Goal: Transaction & Acquisition: Download file/media

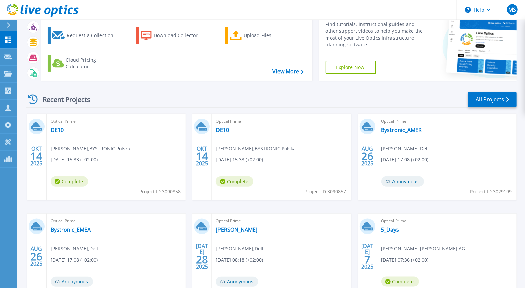
scroll to position [37, 0]
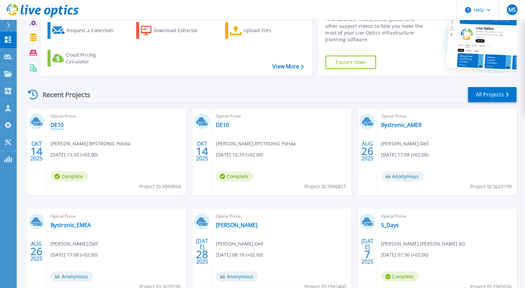
click at [56, 124] on link "DE10" at bounding box center [57, 125] width 13 height 7
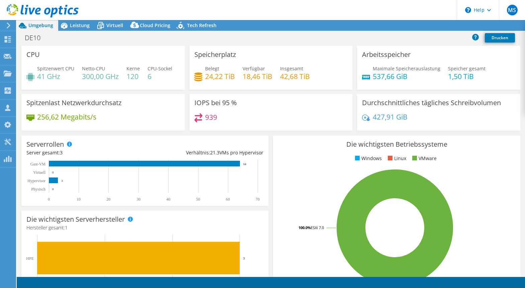
select select "USD"
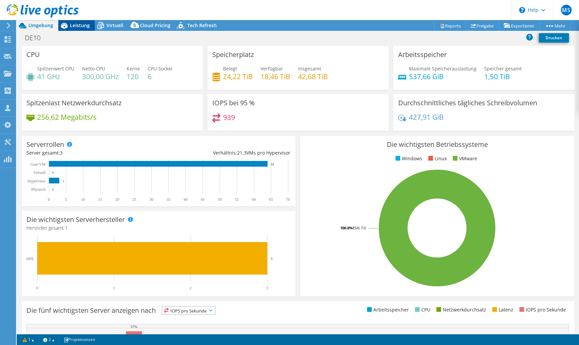
click at [75, 25] on span "Leistung" at bounding box center [80, 25] width 20 height 6
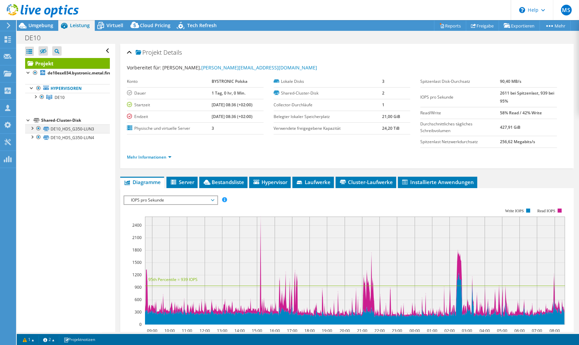
click at [32, 128] on div at bounding box center [31, 127] width 7 height 7
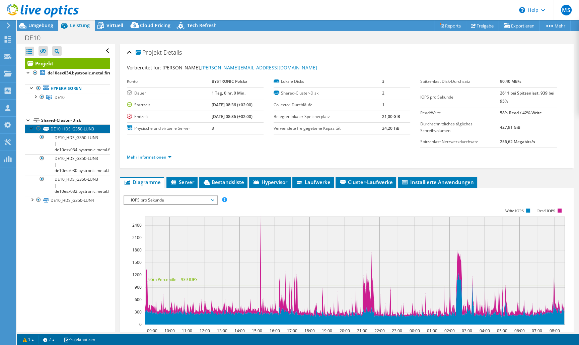
click at [28, 127] on link "DE10_HDS_G350-LUN3" at bounding box center [67, 128] width 85 height 9
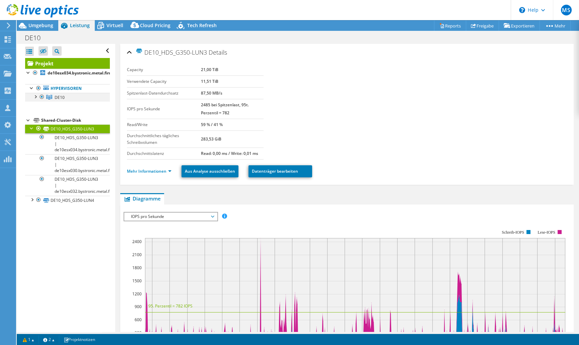
click at [35, 97] on div at bounding box center [35, 96] width 7 height 7
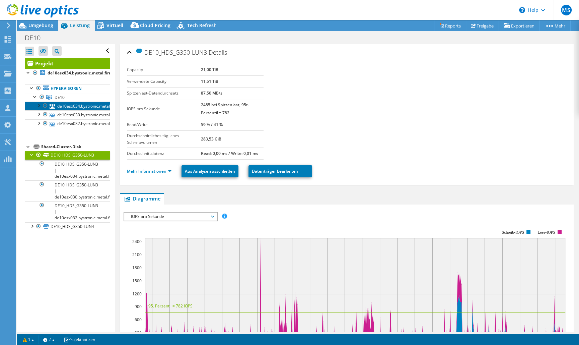
click at [88, 106] on link "de10esx034.bystronic.metal.firm" at bounding box center [67, 105] width 85 height 9
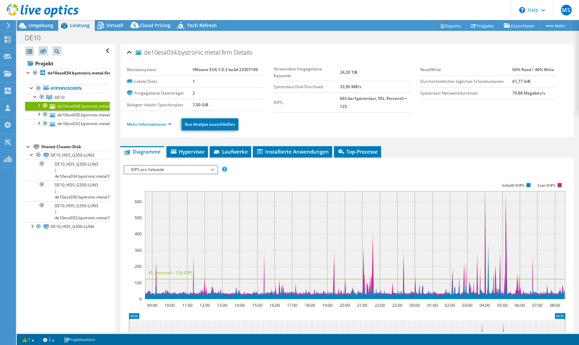
click at [200, 168] on span "IOPS pro Sekunde" at bounding box center [171, 169] width 86 height 8
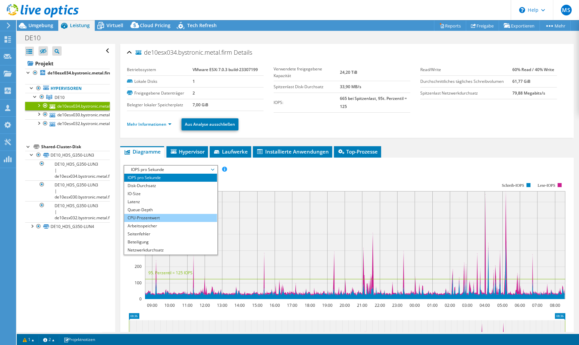
click at [164, 217] on li "CPU-Prozentwert" at bounding box center [170, 218] width 93 height 8
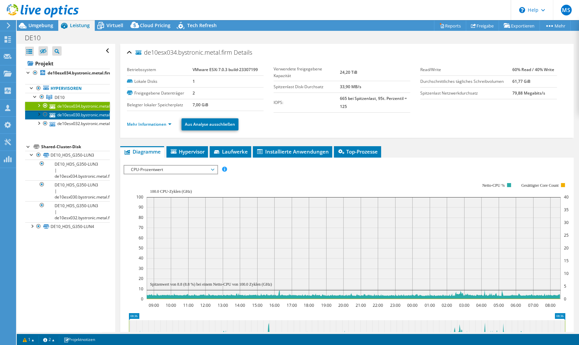
click at [76, 115] on link "de10esx030.bystronic.metal.firm" at bounding box center [67, 114] width 85 height 9
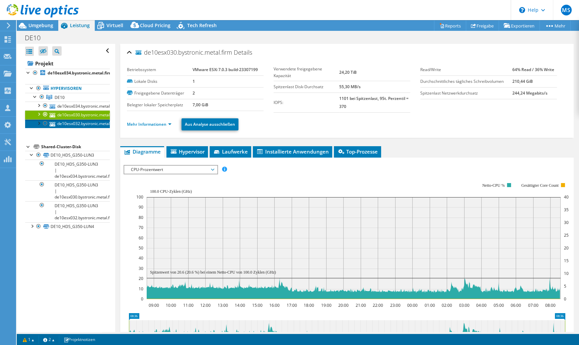
click at [70, 124] on link "de10esx032.bystronic.metal.firm" at bounding box center [67, 123] width 85 height 9
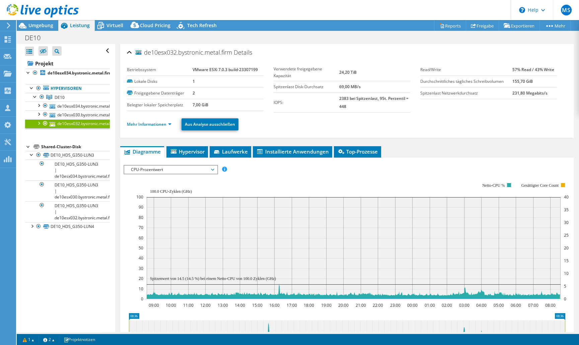
click at [27, 145] on div at bounding box center [28, 146] width 7 height 7
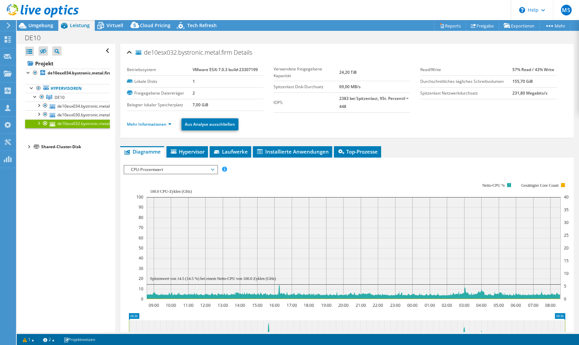
click at [152, 120] on ul "Mehr Informationen Aus Analyse ausschließen" at bounding box center [347, 124] width 440 height 14
click at [152, 123] on link "Mehr Informationen" at bounding box center [149, 124] width 45 height 6
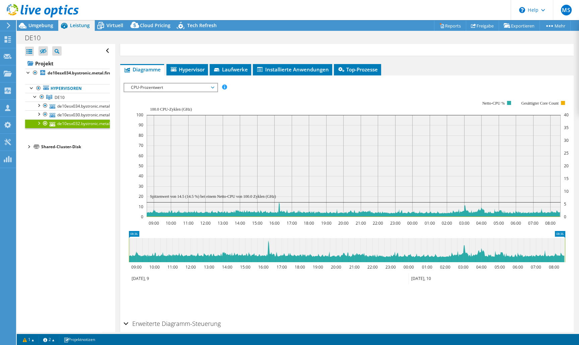
scroll to position [398, 0]
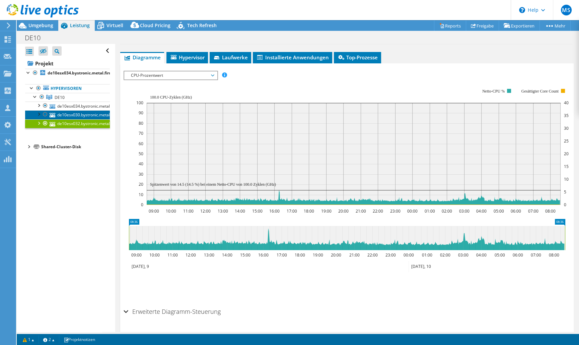
click at [75, 115] on link "de10esx030.bystronic.metal.firm" at bounding box center [67, 114] width 85 height 9
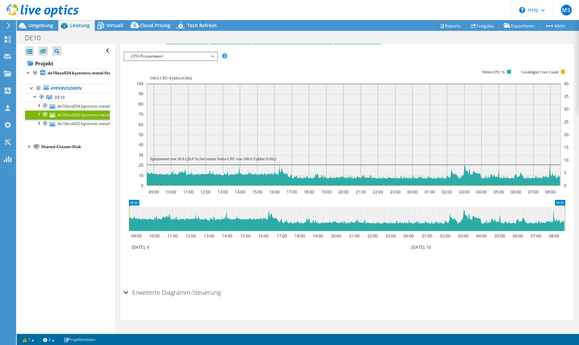
scroll to position [112, 0]
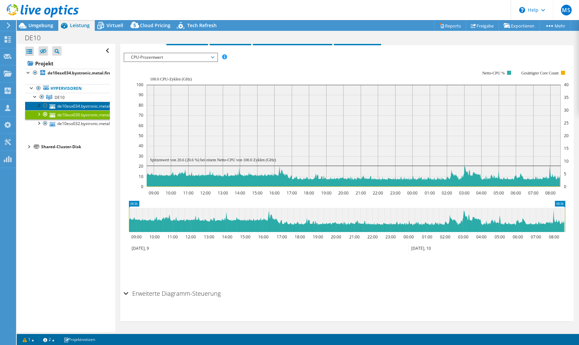
click at [75, 103] on link "de10esx034.bystronic.metal.firm" at bounding box center [67, 105] width 85 height 9
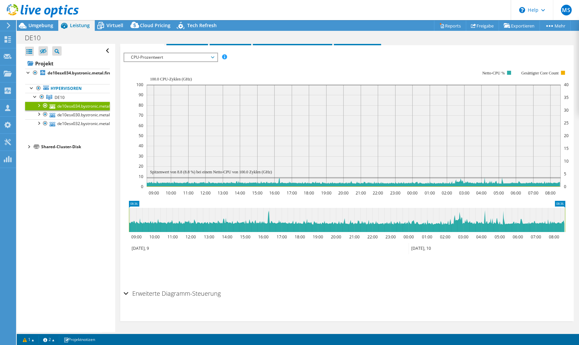
scroll to position [70, 0]
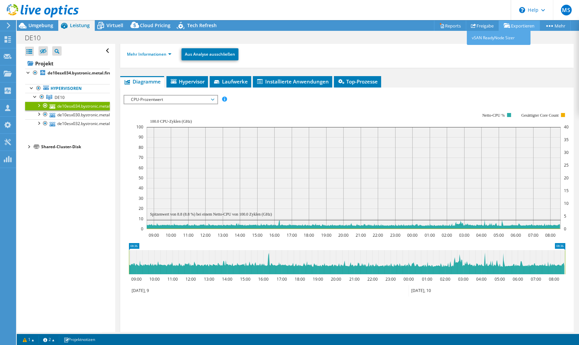
click at [518, 26] on link "Exportieren" at bounding box center [519, 25] width 41 height 10
click at [450, 26] on link "Reports" at bounding box center [450, 25] width 32 height 10
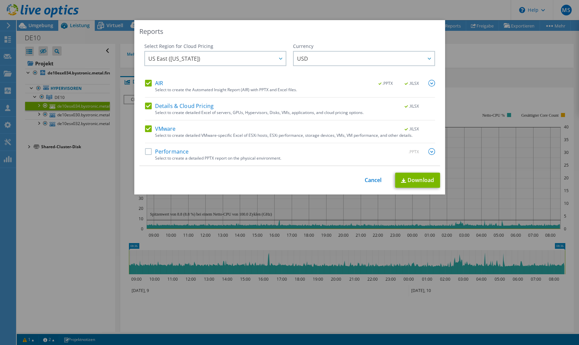
click at [147, 151] on label "Performance" at bounding box center [167, 151] width 44 height 7
click at [0, 0] on input "Performance" at bounding box center [0, 0] width 0 height 0
click at [430, 151] on img at bounding box center [431, 151] width 7 height 7
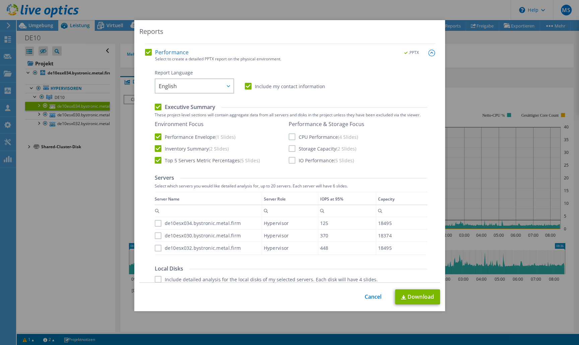
scroll to position [99, 0]
click at [293, 137] on label "CPU Performance (4 Slides)" at bounding box center [323, 136] width 69 height 7
click at [0, 0] on input "CPU Performance (4 Slides)" at bounding box center [0, 0] width 0 height 0
click at [292, 145] on label "Storage Capacity (2 Slides)" at bounding box center [323, 148] width 68 height 7
click at [0, 0] on input "Storage Capacity (2 Slides)" at bounding box center [0, 0] width 0 height 0
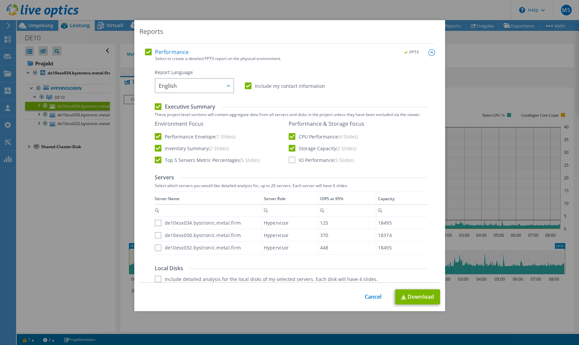
click at [291, 159] on label "IO Performance (5 Slides)" at bounding box center [321, 159] width 65 height 7
click at [0, 0] on input "IO Performance (5 Slides)" at bounding box center [0, 0] width 0 height 0
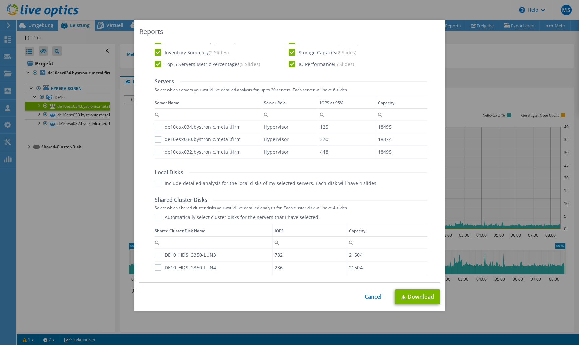
scroll to position [199, 0]
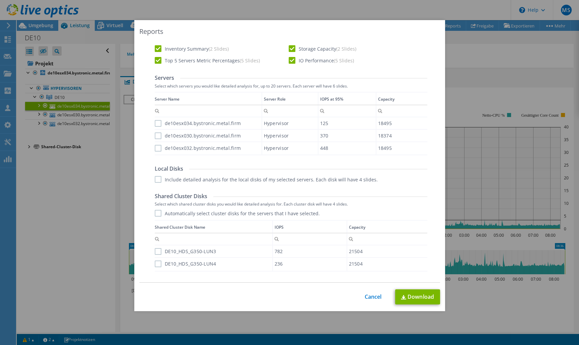
click at [157, 122] on label "de10esx034.bystronic.metal.firm" at bounding box center [198, 123] width 86 height 7
click at [0, 0] on input "de10esx034.bystronic.metal.firm" at bounding box center [0, 0] width 0 height 0
click at [156, 137] on label "de10esx030.bystronic.metal.firm" at bounding box center [198, 135] width 86 height 7
click at [0, 0] on input "de10esx030.bystronic.metal.firm" at bounding box center [0, 0] width 0 height 0
drag, startPoint x: 157, startPoint y: 146, endPoint x: 164, endPoint y: 154, distance: 10.7
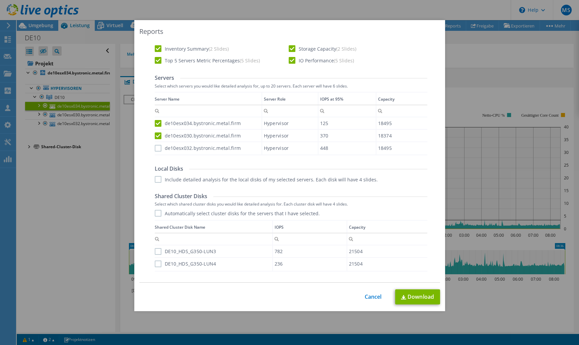
click at [157, 146] on label "de10esx032.bystronic.metal.firm" at bounding box center [198, 148] width 86 height 7
click at [0, 0] on input "de10esx032.bystronic.metal.firm" at bounding box center [0, 0] width 0 height 0
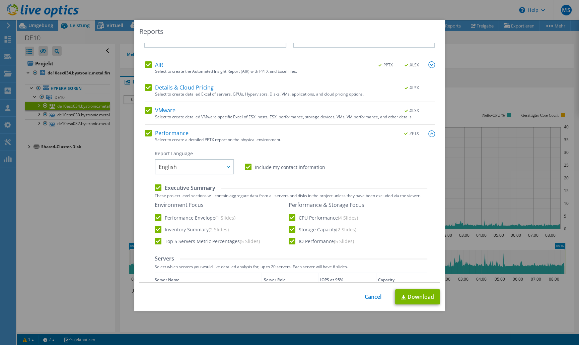
scroll to position [0, 0]
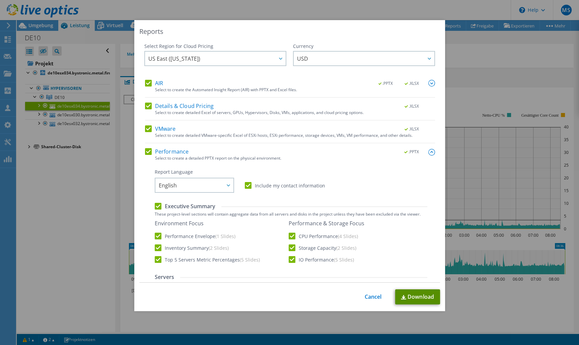
click at [410, 288] on link "Download" at bounding box center [417, 296] width 45 height 15
click at [499, 46] on div "Reports Select Region for Cloud Pricing Asia Pacific (Hong Kong) Asia Pacific (…" at bounding box center [289, 172] width 579 height 304
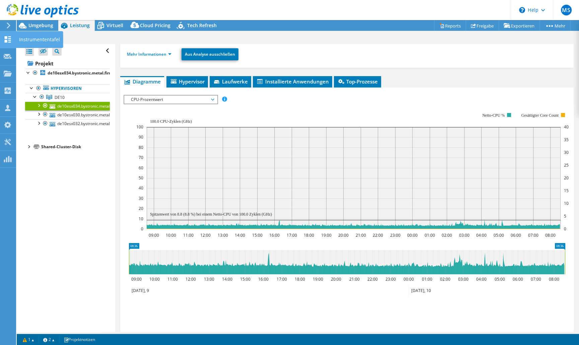
click at [6, 38] on use at bounding box center [8, 39] width 6 height 6
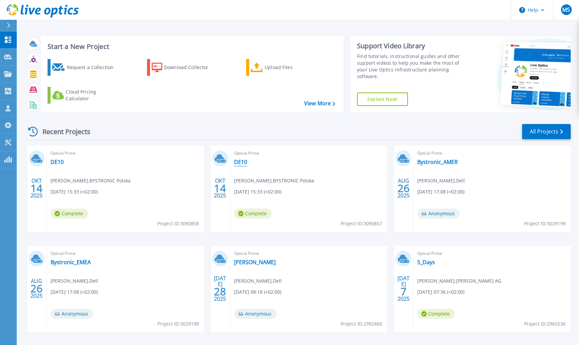
click at [239, 162] on link "DE10" at bounding box center [240, 161] width 13 height 7
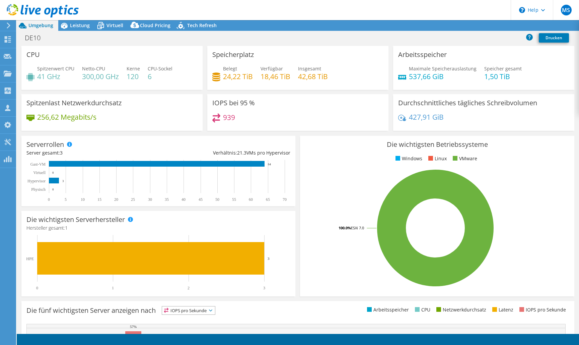
select select "USD"
click at [80, 24] on span "Leistung" at bounding box center [80, 25] width 20 height 6
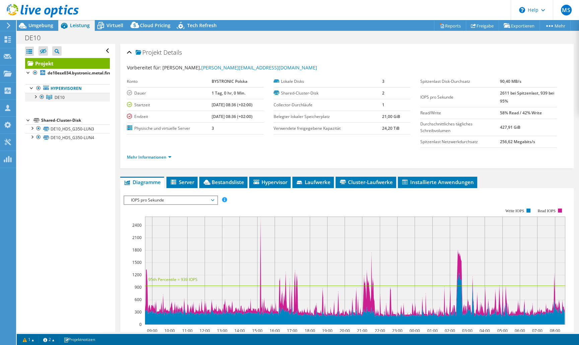
click at [34, 95] on div at bounding box center [35, 96] width 7 height 7
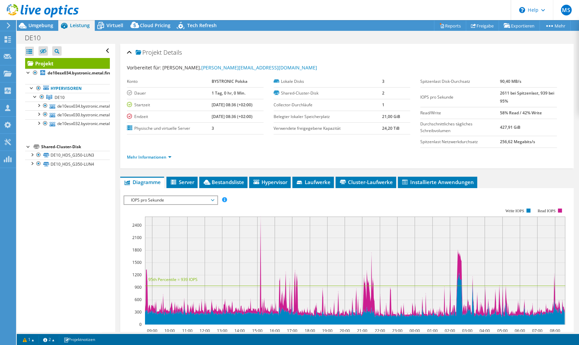
click at [172, 194] on div "IOPS pro Sekunde Disk-Durchsatz IO-Size Latenz Queue-Depth CPU-Prozentwert Arbe…" at bounding box center [347, 308] width 447 height 232
click at [172, 196] on span "IOPS pro Sekunde" at bounding box center [171, 200] width 86 height 8
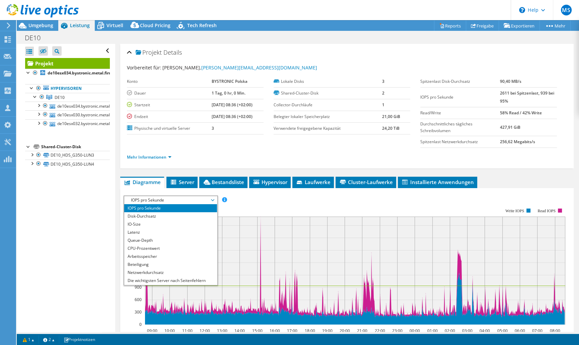
drag, startPoint x: 89, startPoint y: 276, endPoint x: 102, endPoint y: 278, distance: 12.8
click at [90, 276] on div "Alle öffnen Alle schließen Ausgeschlossene Knoten verbergen Projektbaumfilter" at bounding box center [66, 188] width 98 height 288
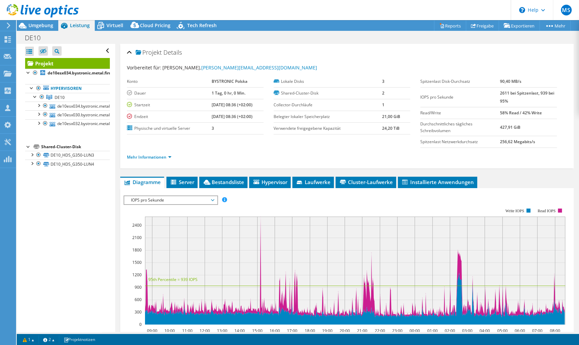
click at [153, 199] on span "IOPS pro Sekunde" at bounding box center [171, 200] width 86 height 8
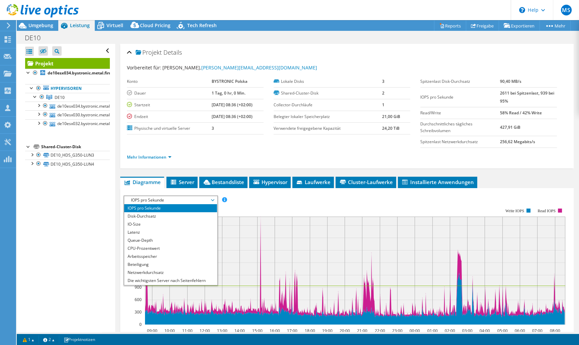
click at [432, 202] on rect at bounding box center [345, 266] width 442 height 134
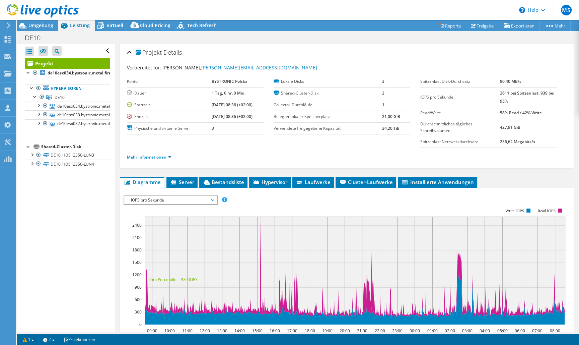
click at [169, 199] on span "IOPS pro Sekunde" at bounding box center [171, 200] width 86 height 8
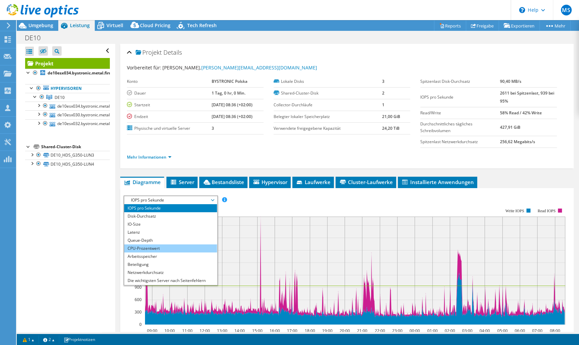
click at [149, 246] on li "CPU-Prozentwert" at bounding box center [170, 248] width 93 height 8
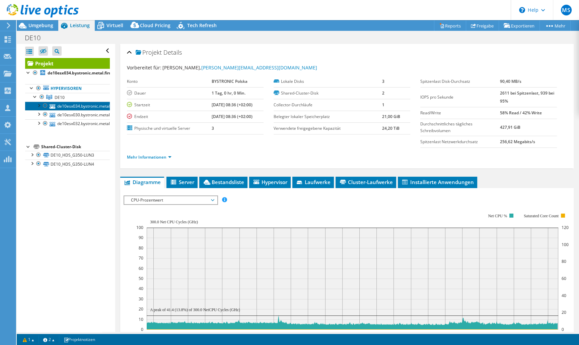
click at [72, 106] on link "de10esx034.bystronic.metal.firm" at bounding box center [67, 105] width 85 height 9
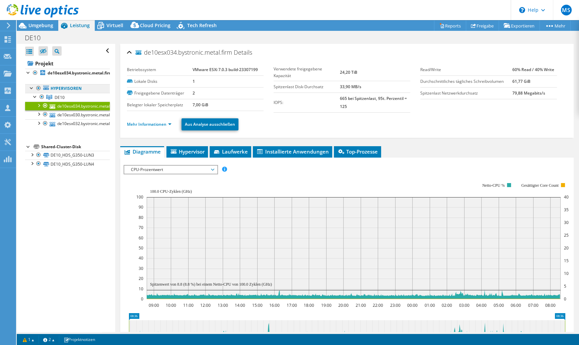
click at [73, 87] on link "Hypervisoren" at bounding box center [67, 88] width 85 height 9
click at [73, 77] on ul "Hypervisoren DE10 de10esx034.bystronic.metal.firm" at bounding box center [67, 105] width 85 height 57
click at [75, 74] on b "de10esx034.bystronic.metal.firm" at bounding box center [80, 73] width 65 height 6
